Goal: Book appointment/travel/reservation

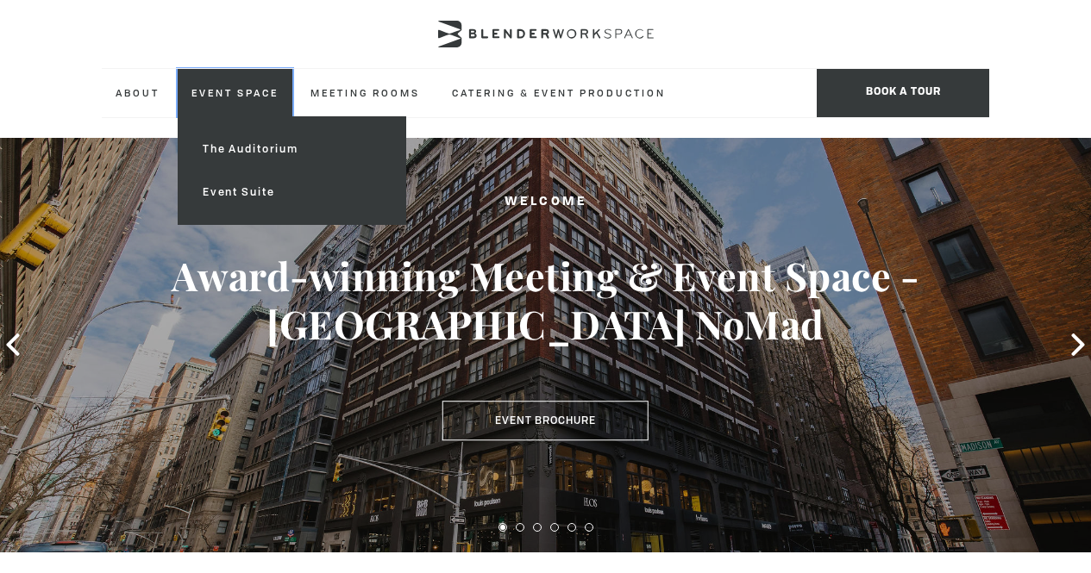
click at [286, 96] on link "Event Space" at bounding box center [235, 92] width 115 height 47
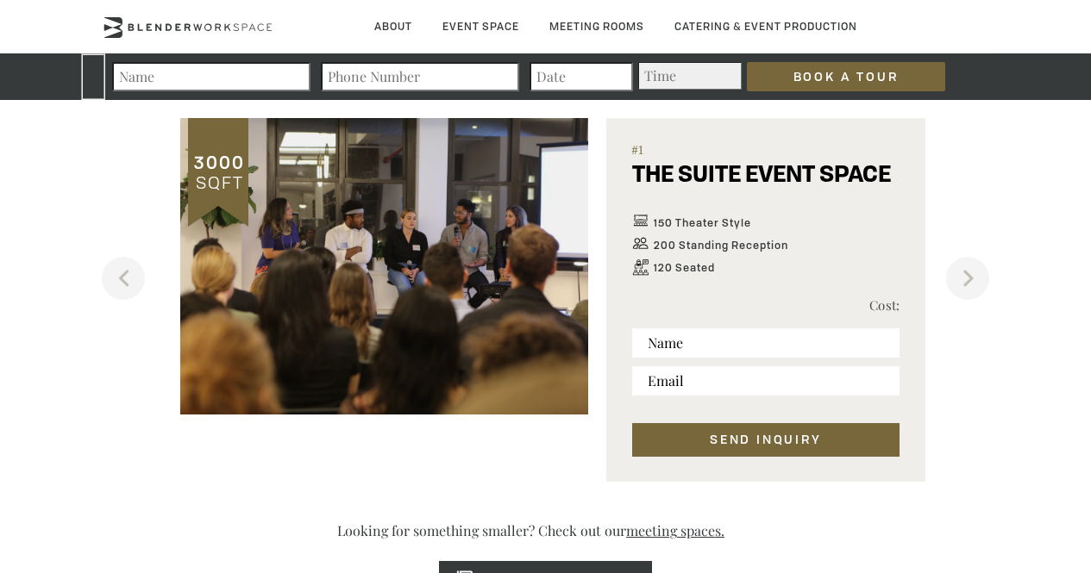
scroll to position [988, 0]
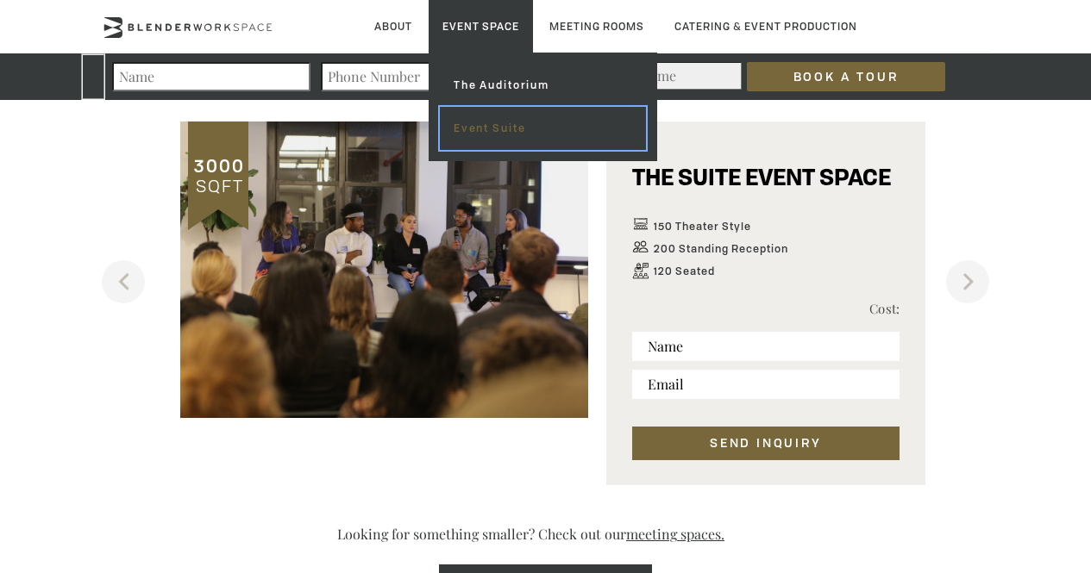
click at [519, 122] on link "Event Suite" at bounding box center [543, 128] width 206 height 43
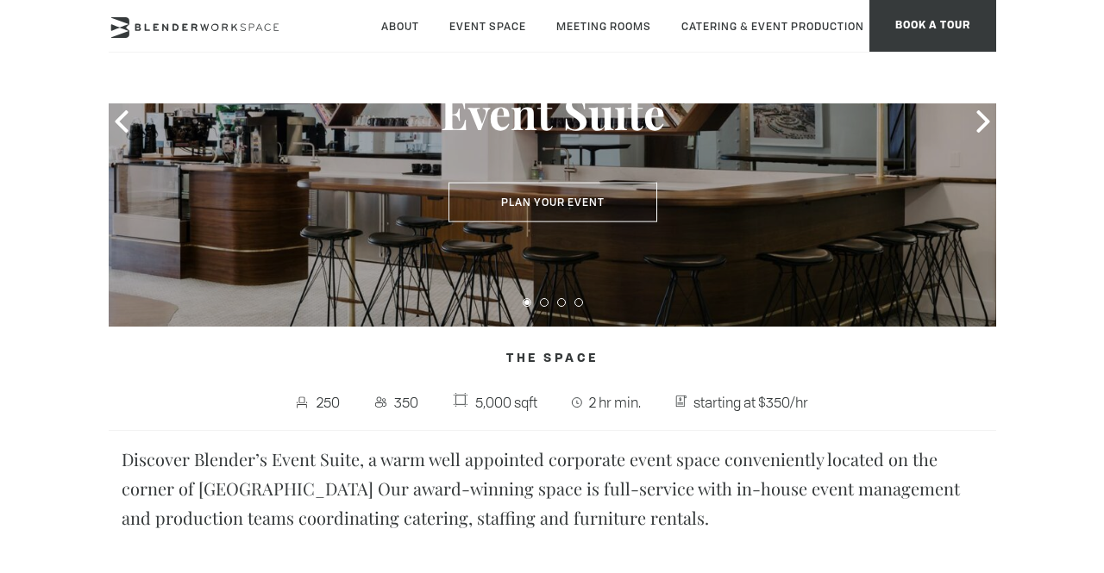
scroll to position [188, 0]
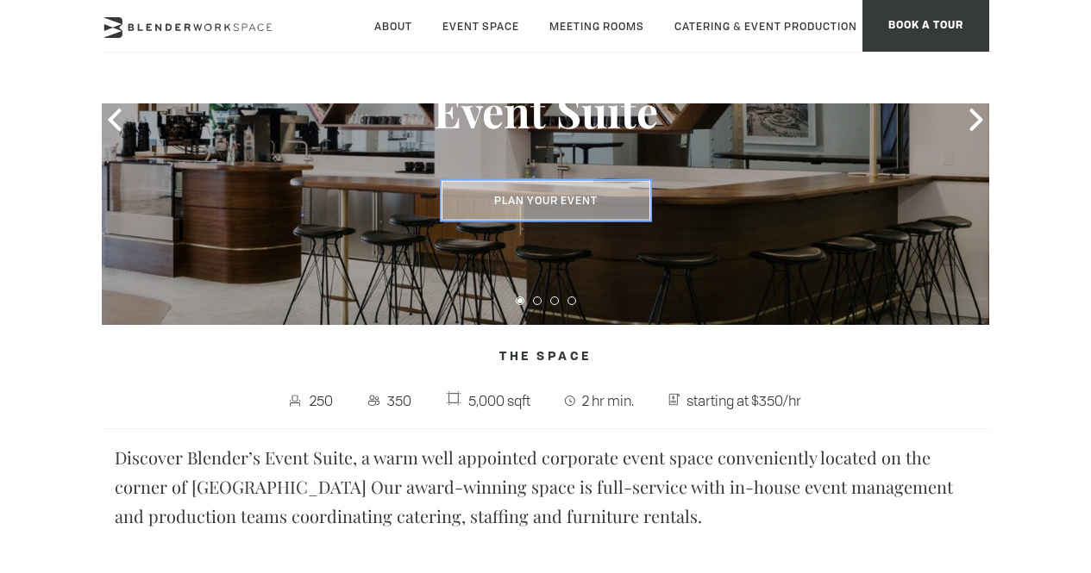
click at [500, 184] on button "Plan Your Event" at bounding box center [545, 201] width 209 height 40
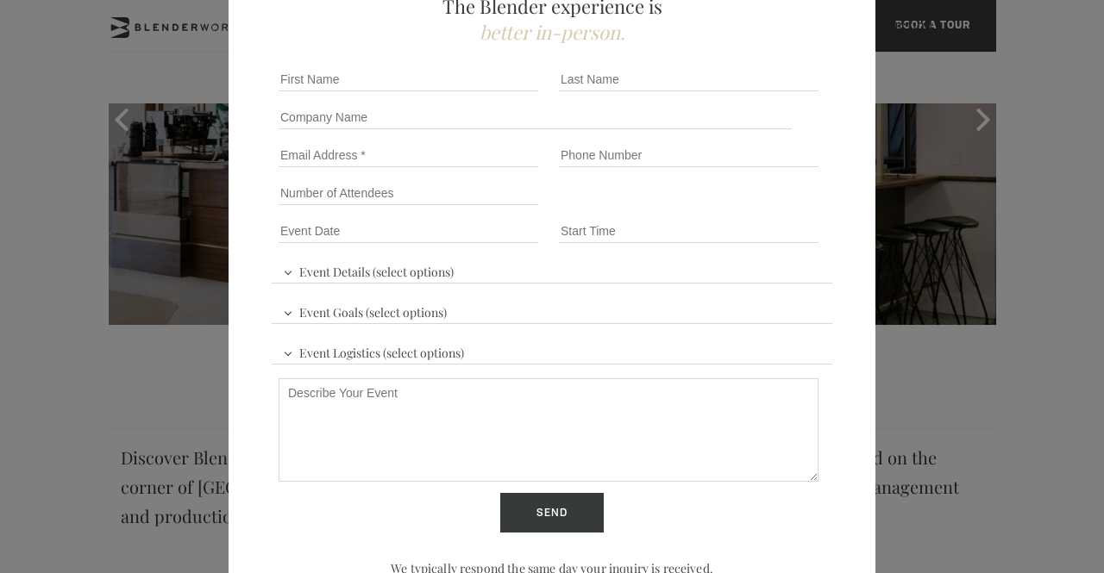
scroll to position [147, 0]
click at [559, 228] on input "Event Time" at bounding box center [689, 232] width 260 height 24
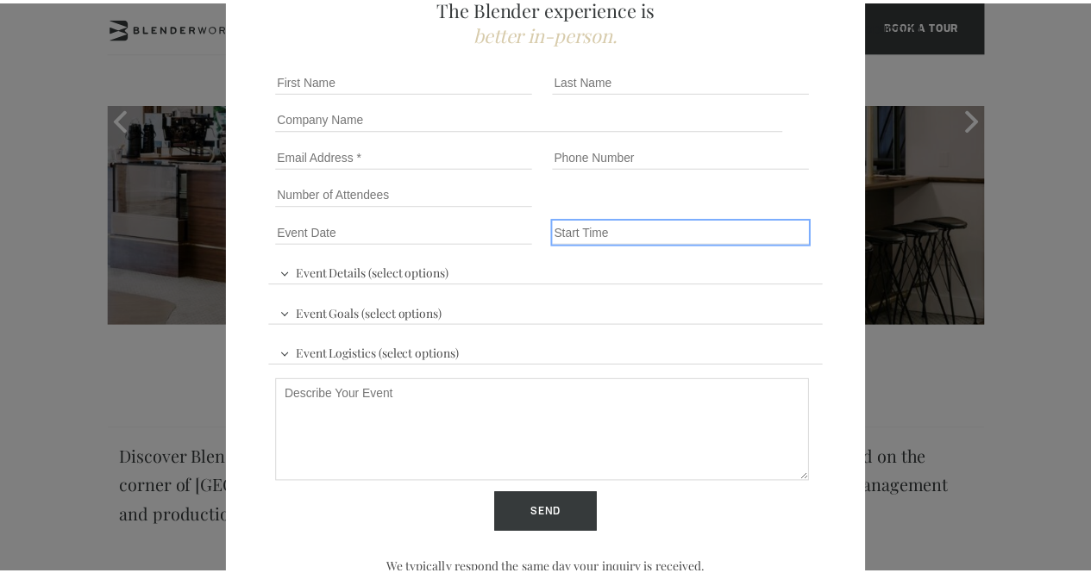
scroll to position [0, 0]
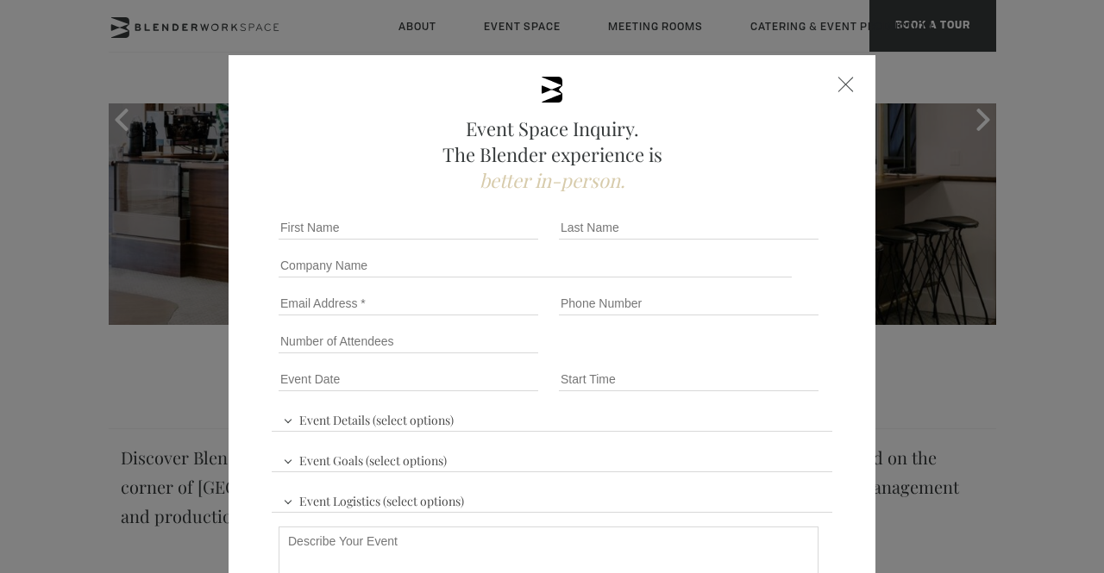
click at [829, 81] on div "Event Space Inquiry. The Blender experience is better in-person. Event Details …" at bounding box center [551, 424] width 647 height 738
click at [838, 85] on div at bounding box center [846, 85] width 16 height 16
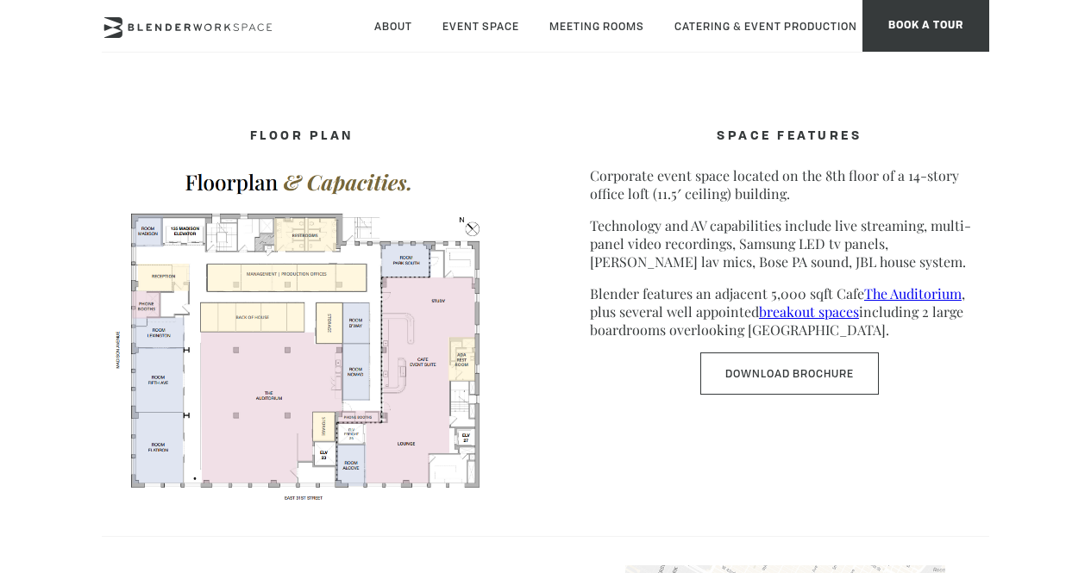
scroll to position [813, 0]
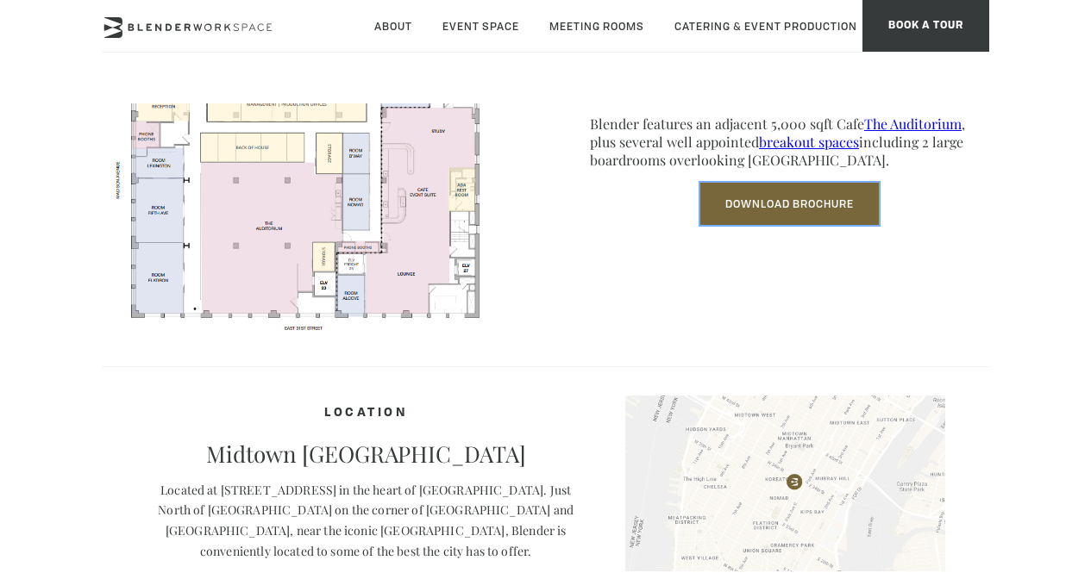
click at [819, 218] on link "Download Brochure" at bounding box center [789, 204] width 178 height 42
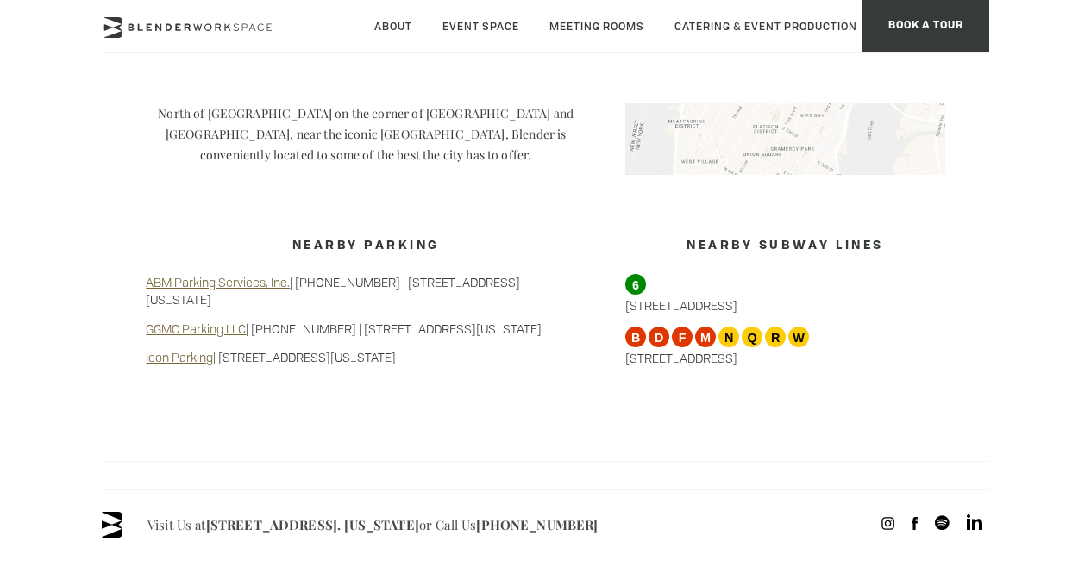
scroll to position [1319, 0]
